Goal: Transaction & Acquisition: Subscribe to service/newsletter

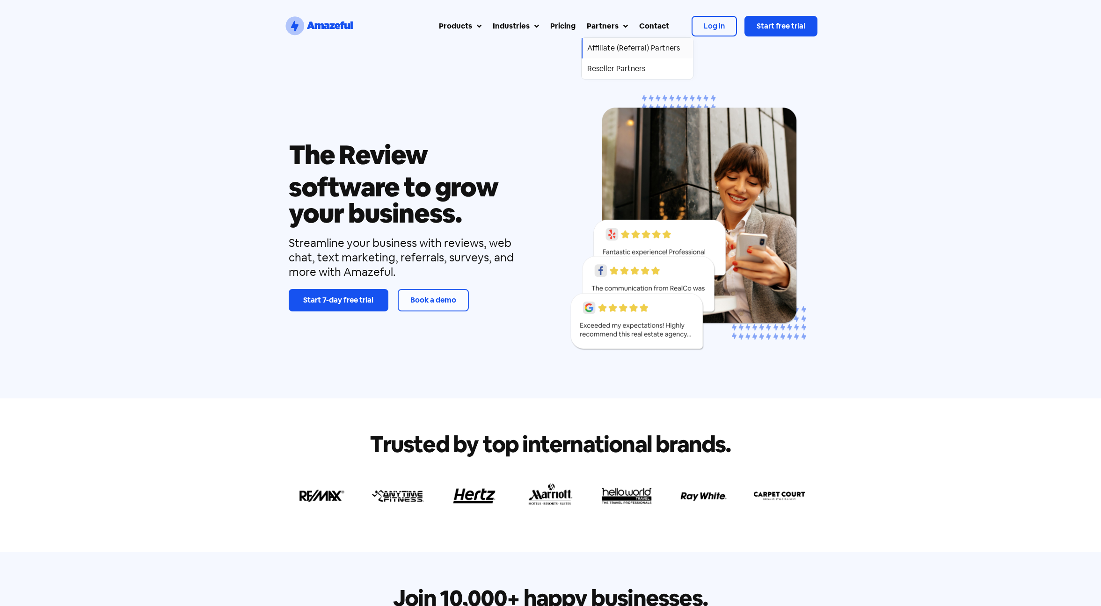
click at [613, 46] on div "Affiliate (Referral) Partners" at bounding box center [633, 48] width 93 height 11
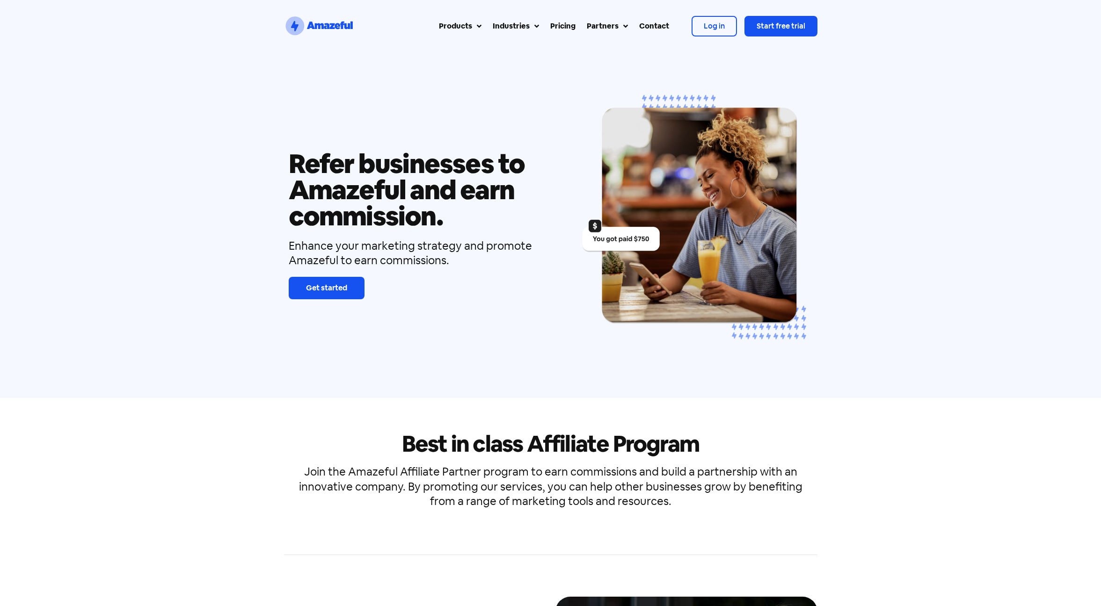
click at [335, 277] on div at bounding box center [327, 288] width 76 height 22
